Goal: Information Seeking & Learning: Learn about a topic

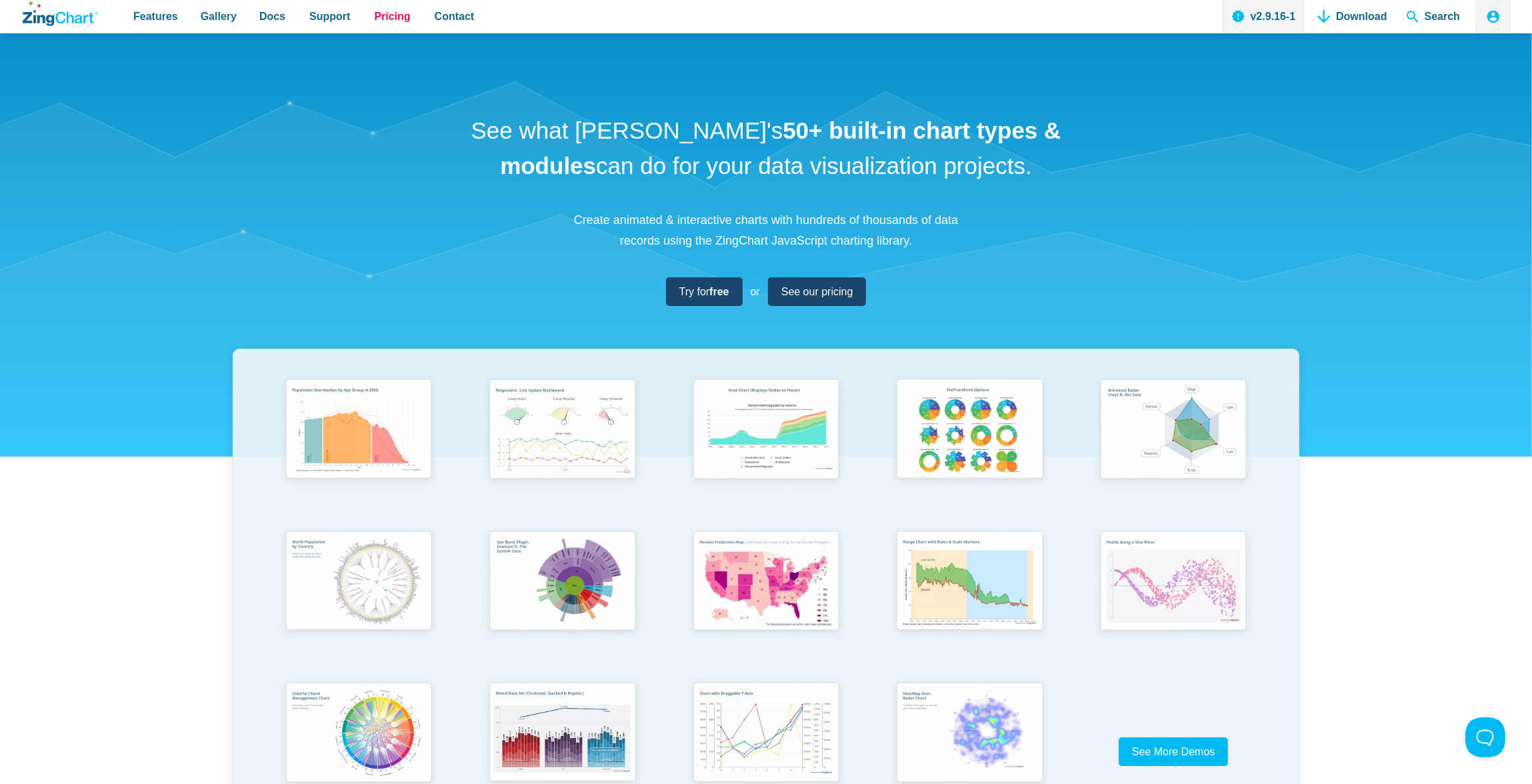
click at [389, 13] on span "Pricing" at bounding box center [392, 16] width 36 height 18
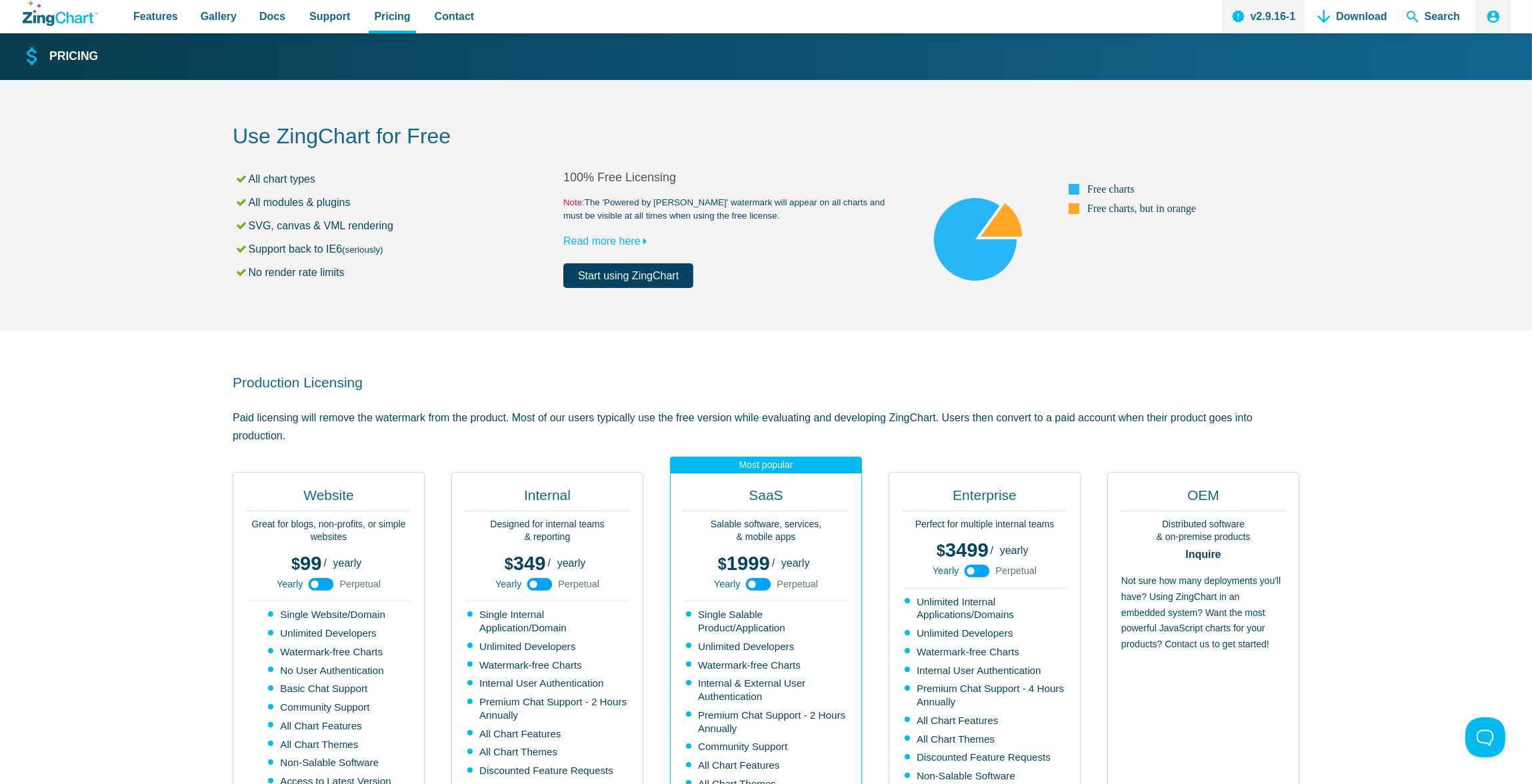
click at [138, 434] on section "Production Licensing Paid licensing will remove the watermark from the product.…" at bounding box center [766, 647] width 1532 height 634
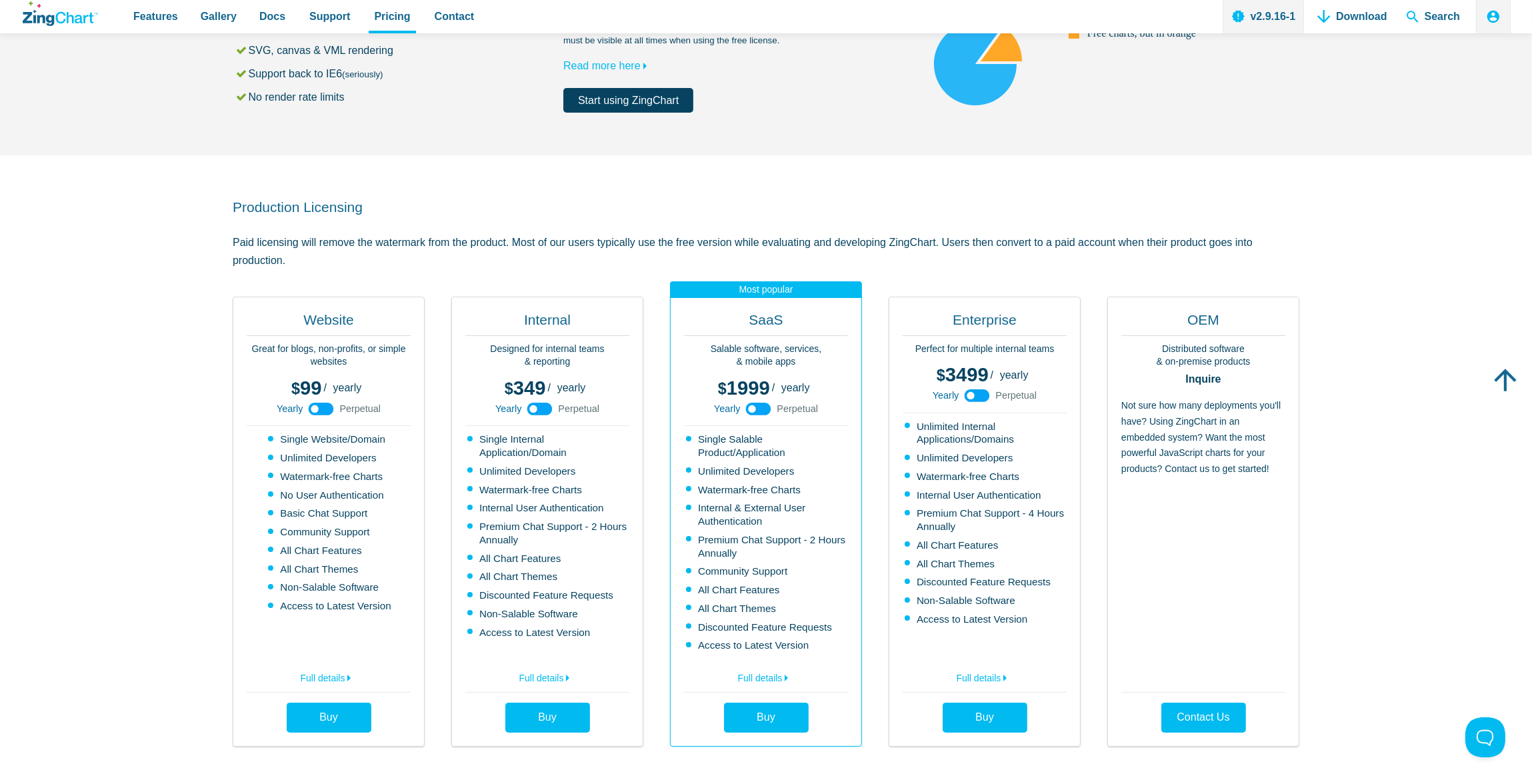
scroll to position [177, 0]
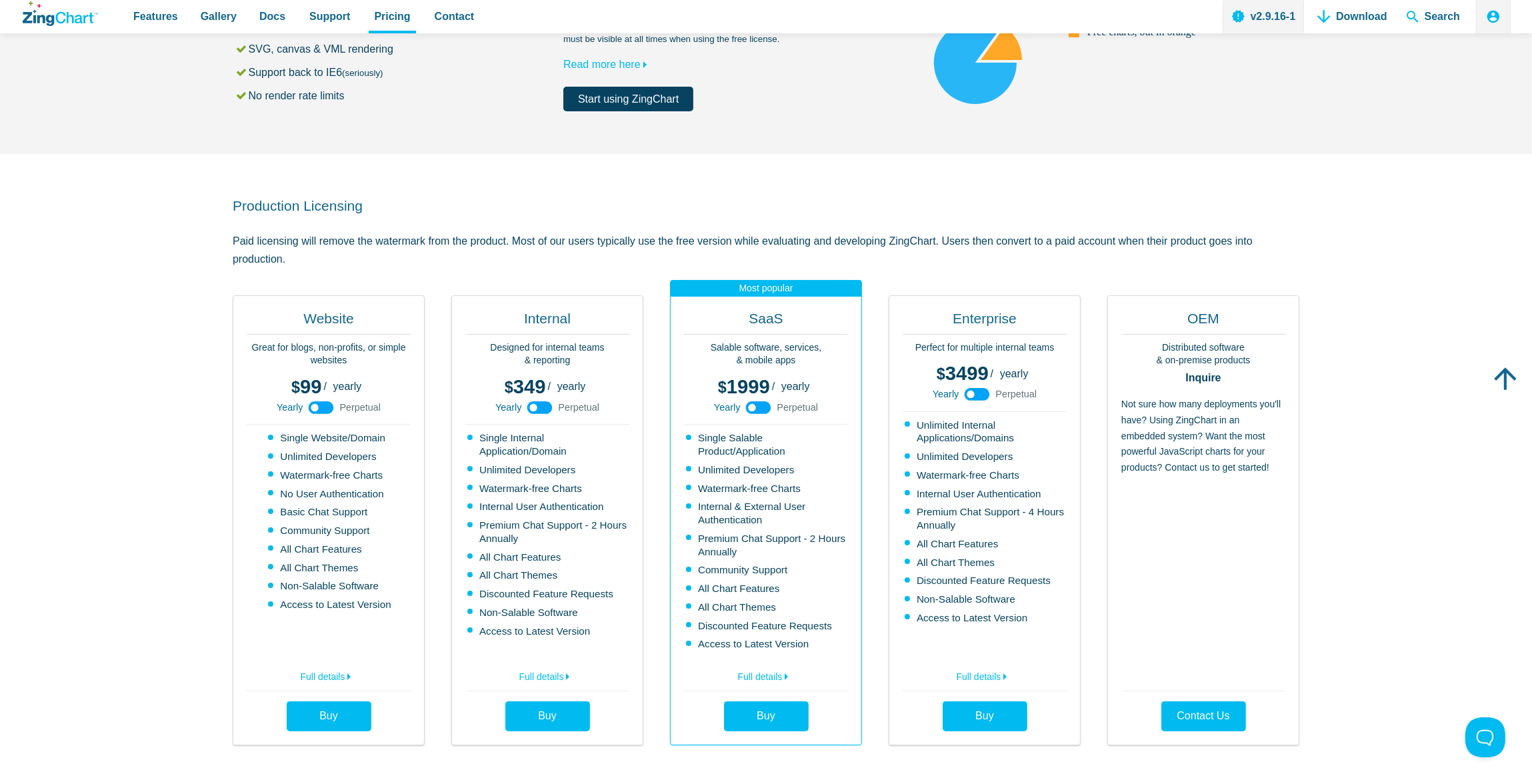
click at [755, 409] on use "App Content" at bounding box center [758, 408] width 25 height 13
click at [758, 406] on use "App Content" at bounding box center [758, 408] width 25 height 13
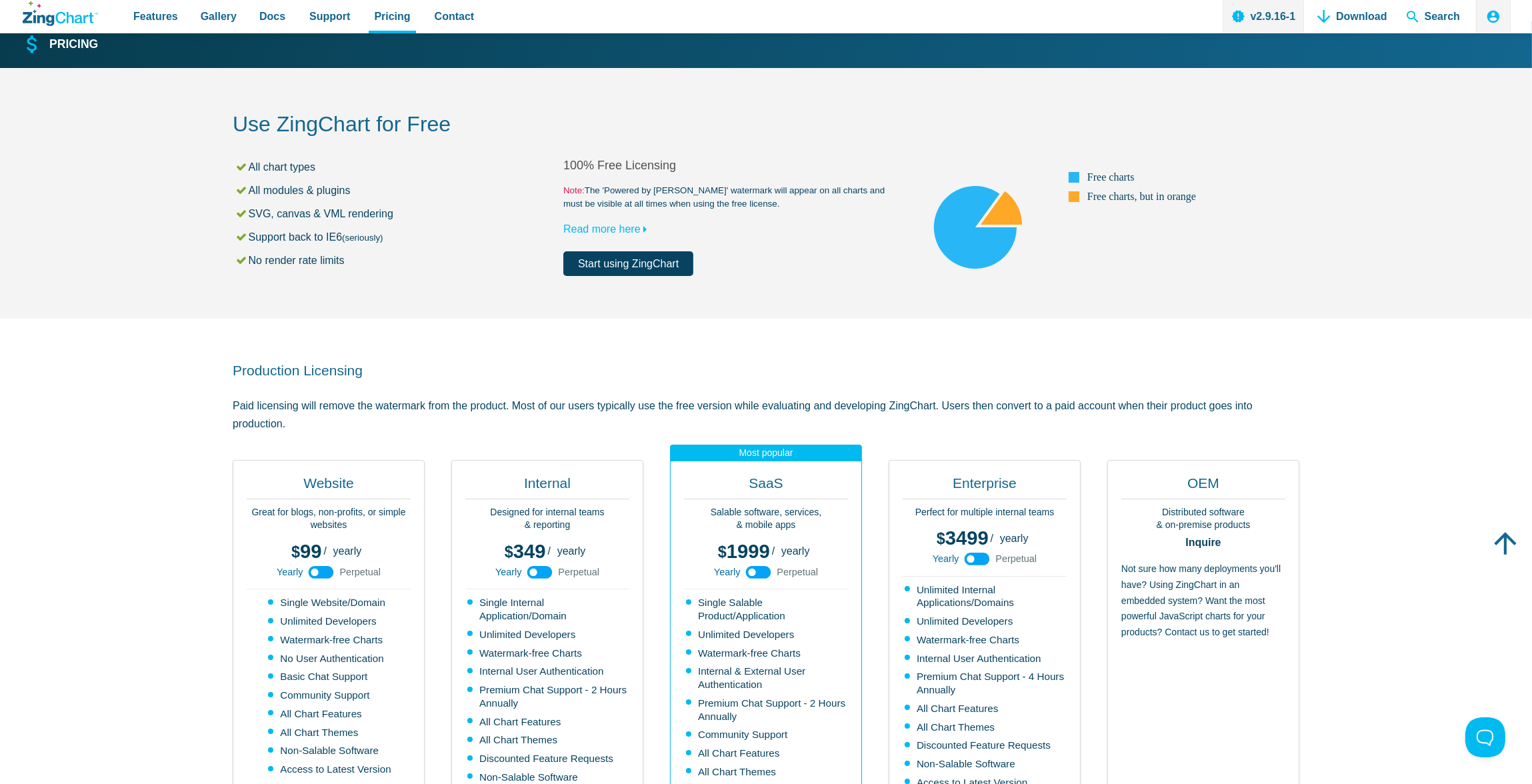
scroll to position [0, 0]
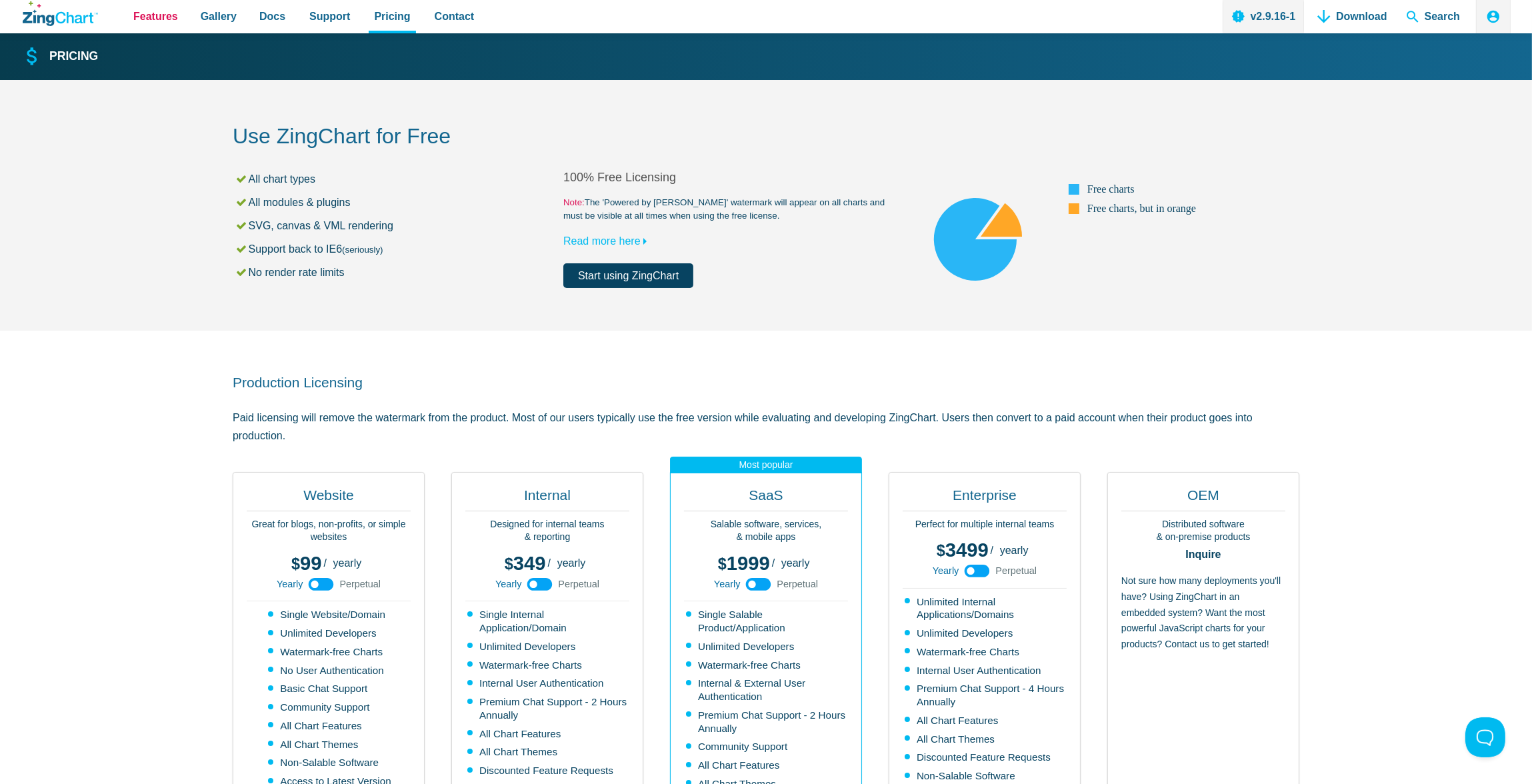
click at [162, 21] on span "Features" at bounding box center [155, 16] width 44 height 18
